Goal: Task Accomplishment & Management: Manage account settings

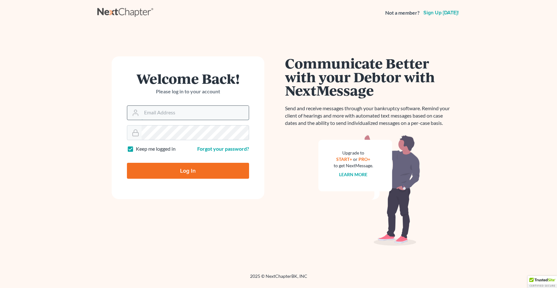
click at [162, 111] on input "Email Address" at bounding box center [195, 113] width 107 height 14
type input "sarah@sarahcoxlaw.com"
type input "Thinking..."
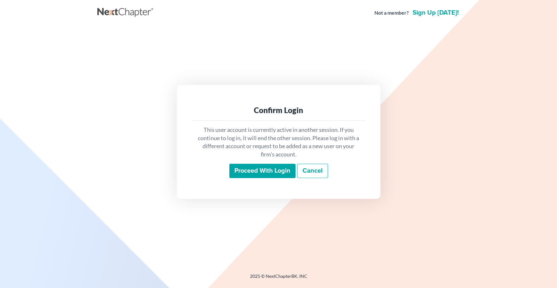
click at [267, 173] on input "Proceed with login" at bounding box center [262, 171] width 66 height 15
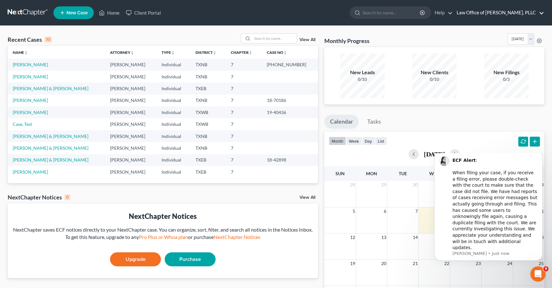
click at [541, 11] on link "Law Office of Sarah M. Cox, PLLC" at bounding box center [499, 12] width 91 height 11
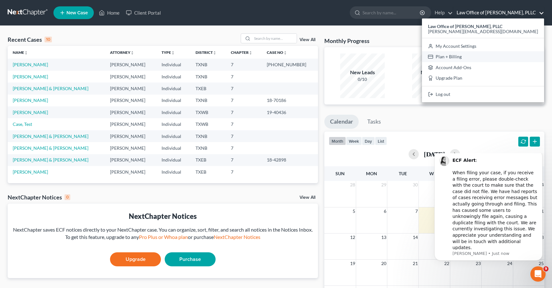
click at [479, 57] on link "Plan + Billing" at bounding box center [483, 56] width 122 height 11
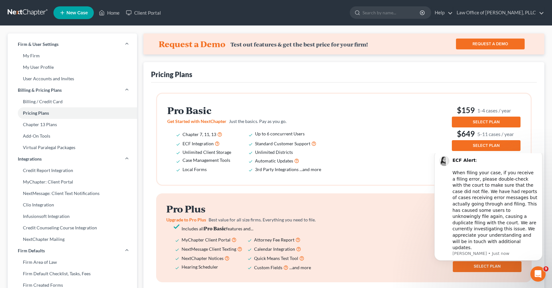
click at [537, 89] on div "Pricing Plans Pro Basic Get Started with NextChapter Just the basics. Pay as yo…" at bounding box center [343, 239] width 401 height 354
click at [43, 61] on link "My Firm" at bounding box center [72, 55] width 129 height 11
select select "78"
select select "24"
select select "45"
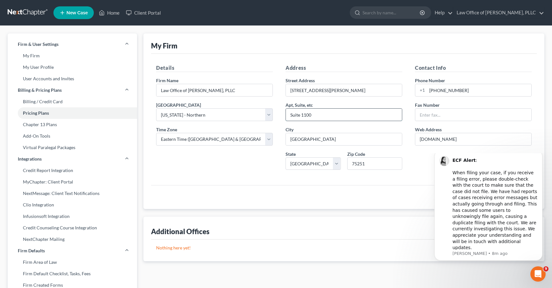
drag, startPoint x: 317, startPoint y: 117, endPoint x: 295, endPoint y: 115, distance: 22.0
click at [295, 115] on input "Suite 1100" at bounding box center [344, 114] width 116 height 12
click at [319, 115] on input "Suite 1100" at bounding box center [344, 114] width 116 height 12
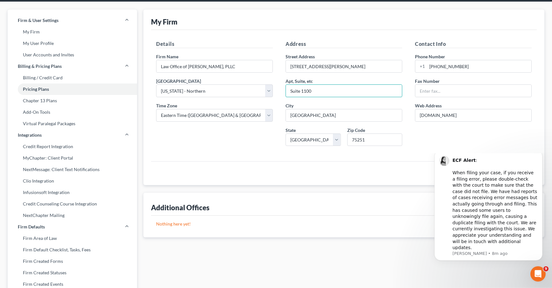
scroll to position [15, 0]
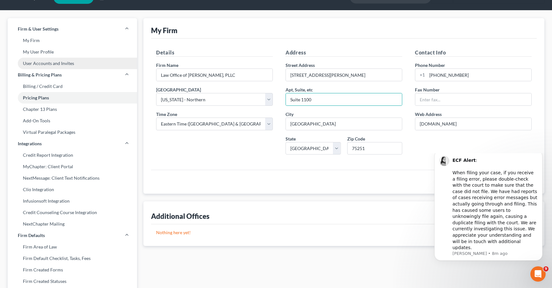
click at [65, 65] on link "User Accounts and Invites" at bounding box center [72, 63] width 129 height 11
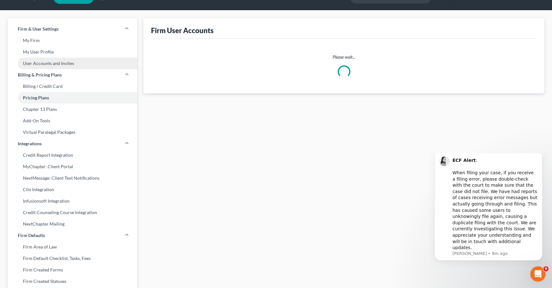
scroll to position [2, 0]
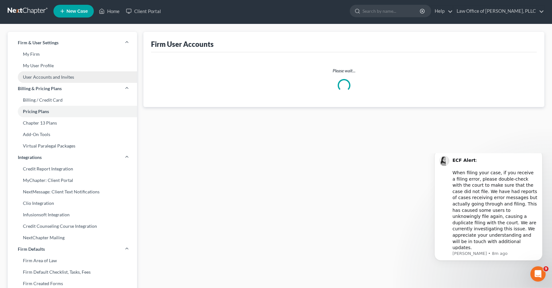
select select "0"
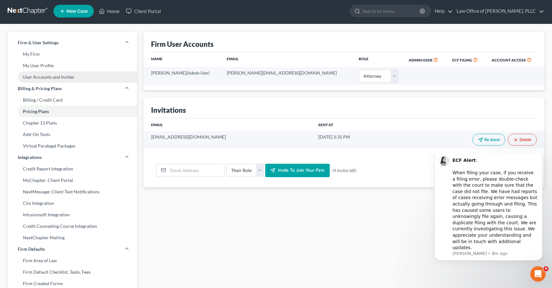
scroll to position [0, 0]
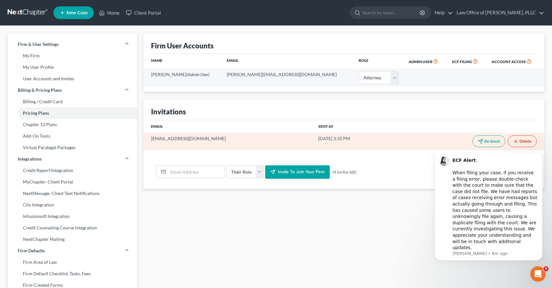
click at [524, 143] on button "Delete" at bounding box center [522, 141] width 29 height 12
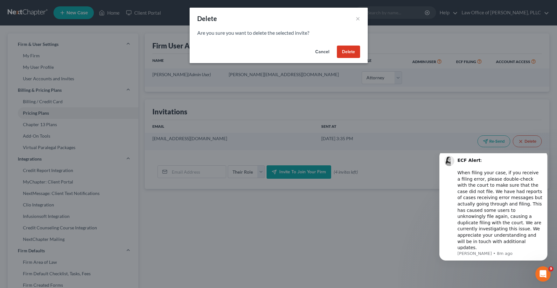
click at [346, 54] on button "Delete" at bounding box center [348, 51] width 23 height 13
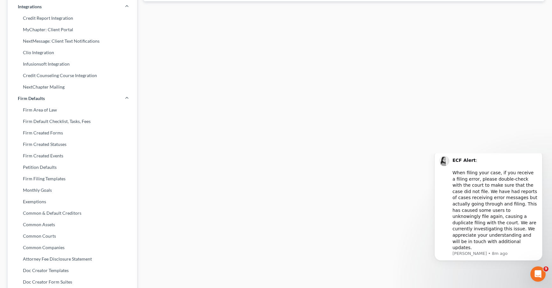
scroll to position [184, 0]
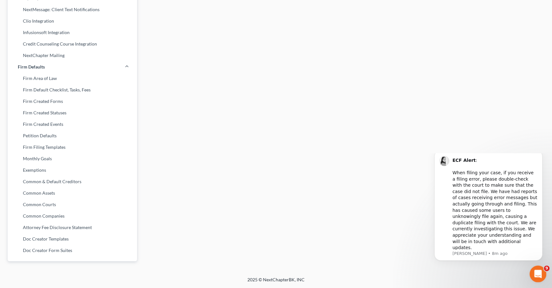
click at [535, 272] on icon "Open Intercom Messenger" at bounding box center [537, 273] width 10 height 10
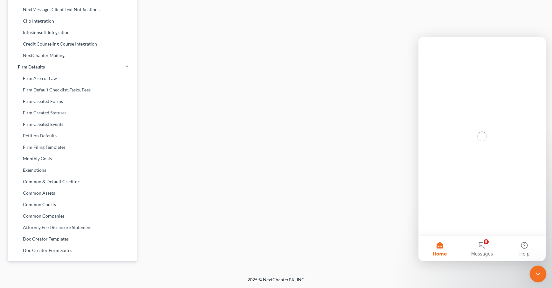
scroll to position [0, 0]
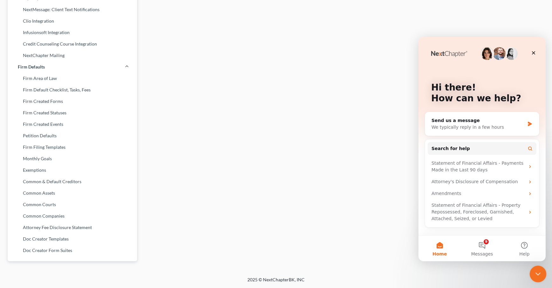
click at [536, 272] on icon "Close Intercom Messenger" at bounding box center [538, 273] width 8 height 8
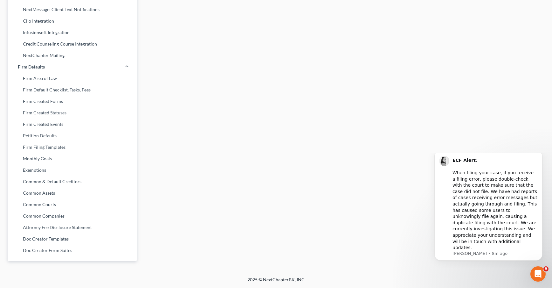
click at [377, 113] on div "Firm User Accounts Name Email Role Admin User ECF Filing Account Access Sarah M…" at bounding box center [344, 59] width 408 height 419
